Goal: Task Accomplishment & Management: Manage account settings

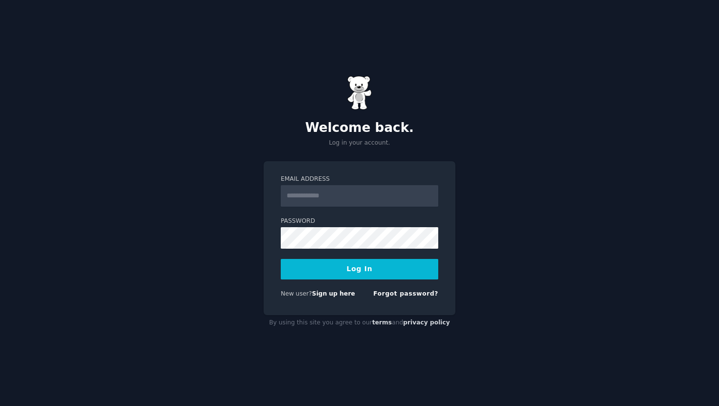
click at [381, 200] on input "Email Address" at bounding box center [359, 196] width 157 height 22
type input "**********"
click at [377, 268] on button "Log In" at bounding box center [359, 269] width 157 height 21
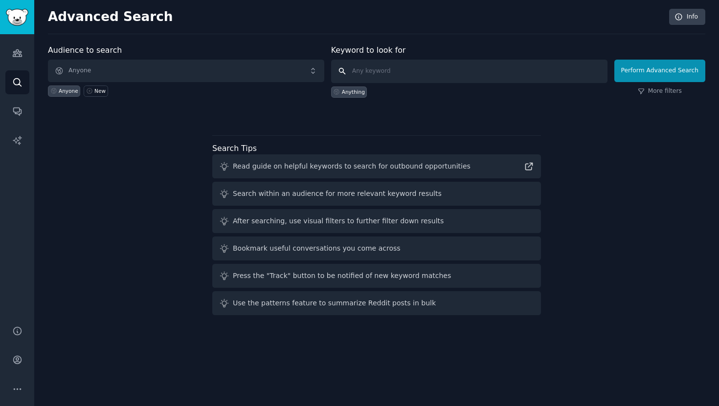
click at [388, 69] on input "text" at bounding box center [469, 71] width 276 height 23
